Goal: Find contact information: Find contact information

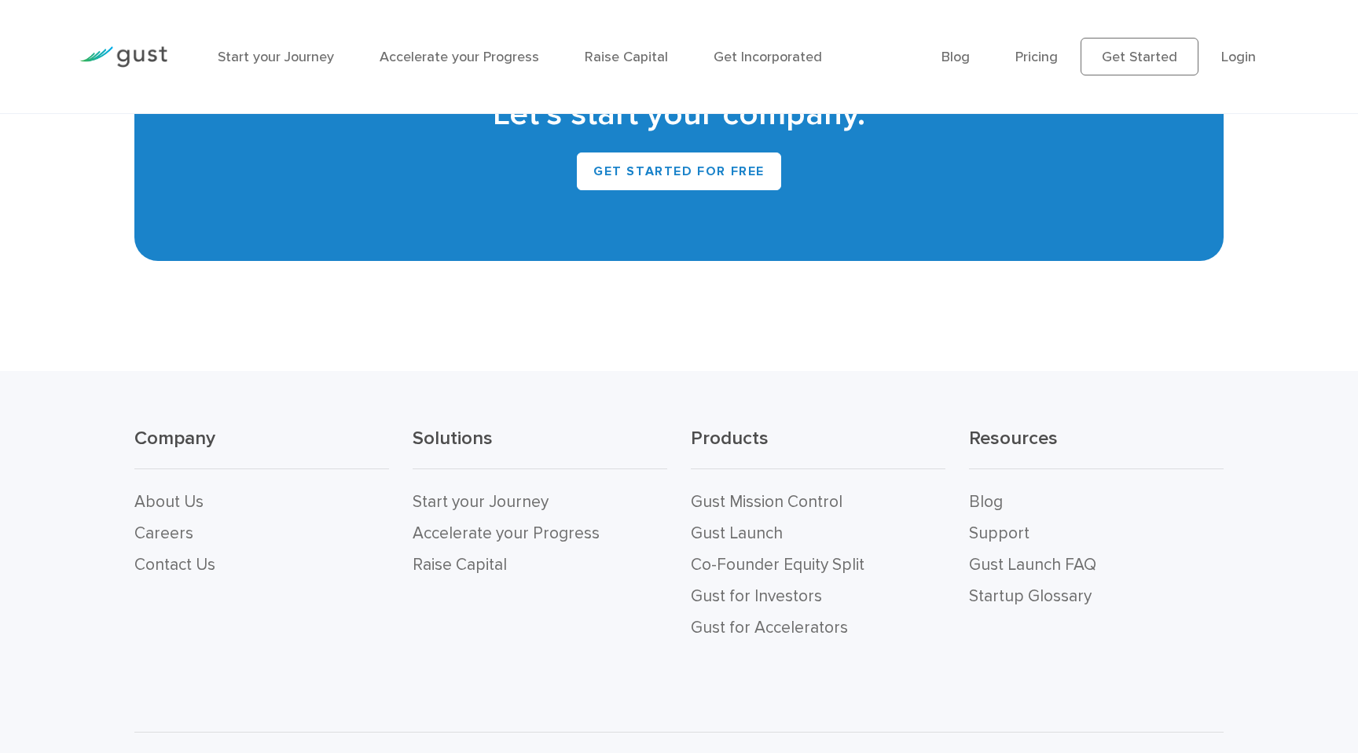
scroll to position [7125, 0]
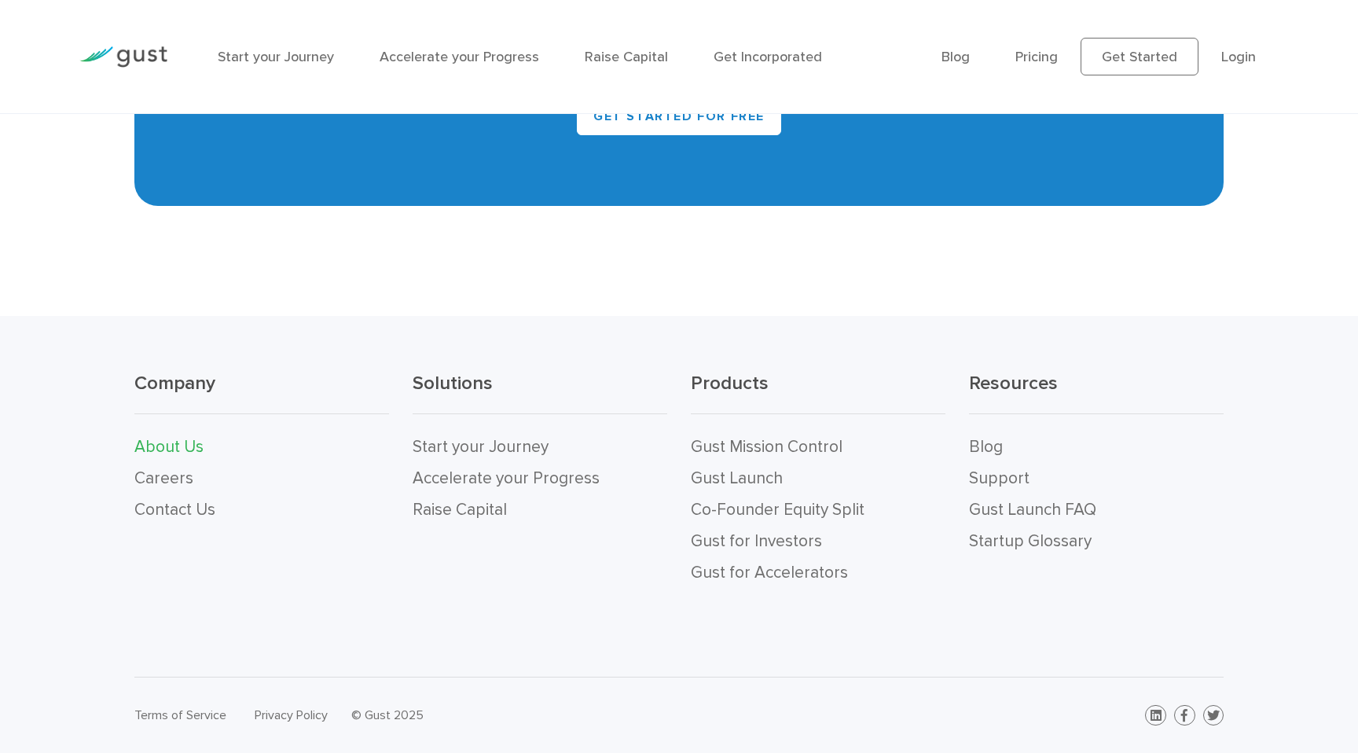
click at [177, 441] on link "About Us" at bounding box center [168, 447] width 69 height 20
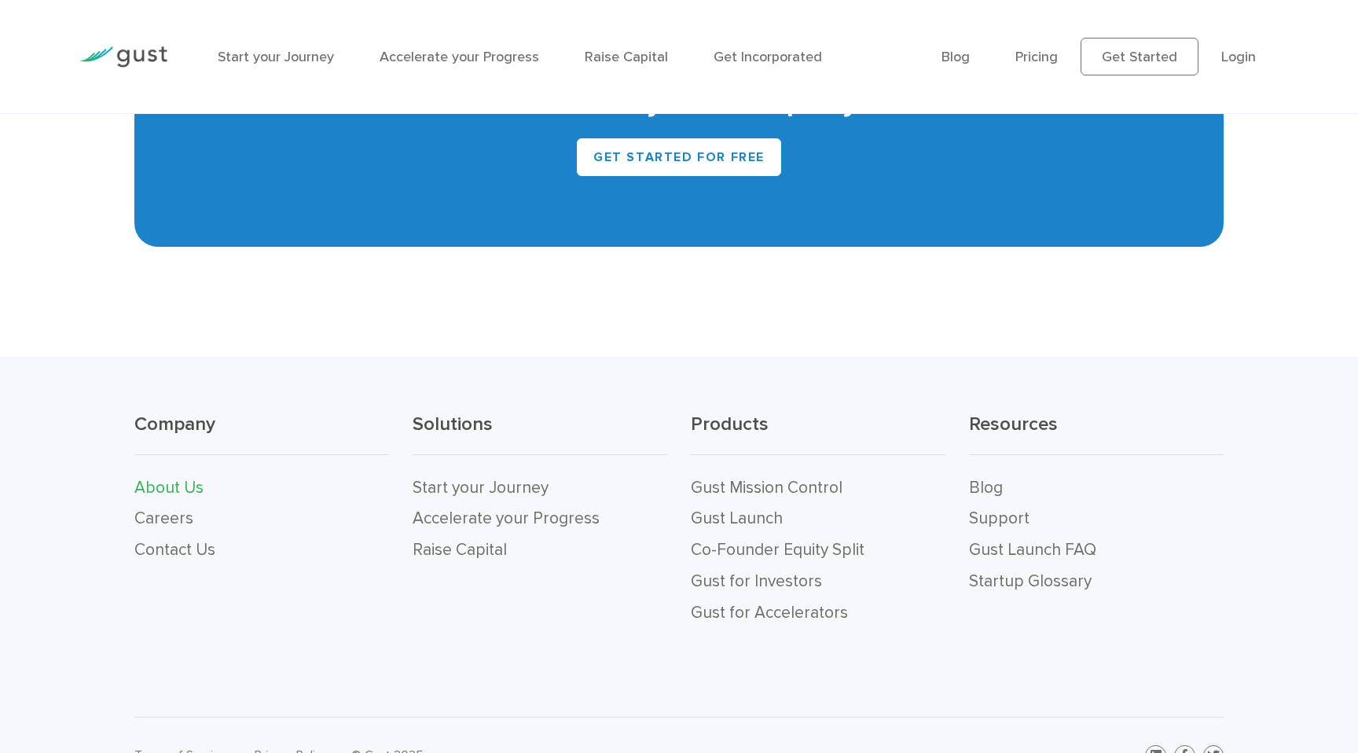
scroll to position [1720, 0]
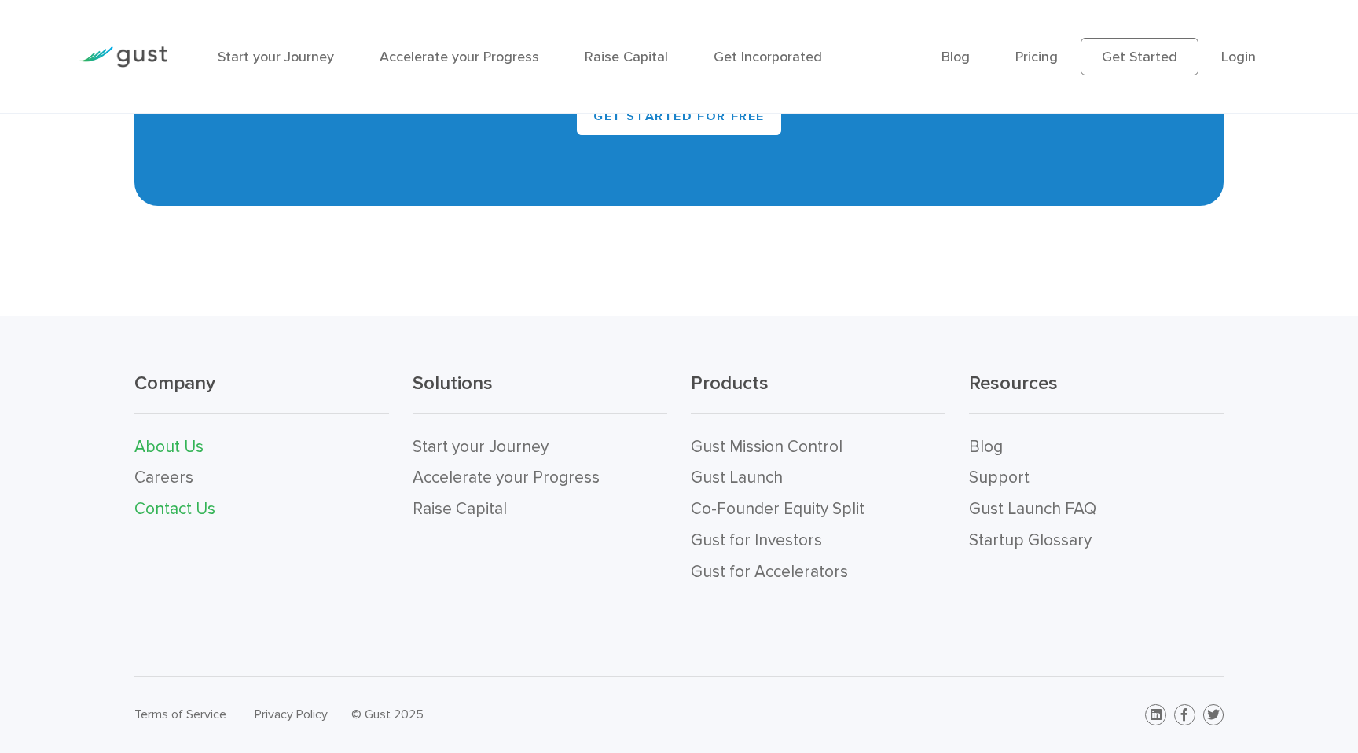
click at [196, 515] on link "Contact Us" at bounding box center [174, 509] width 81 height 20
